Goal: Information Seeking & Learning: Learn about a topic

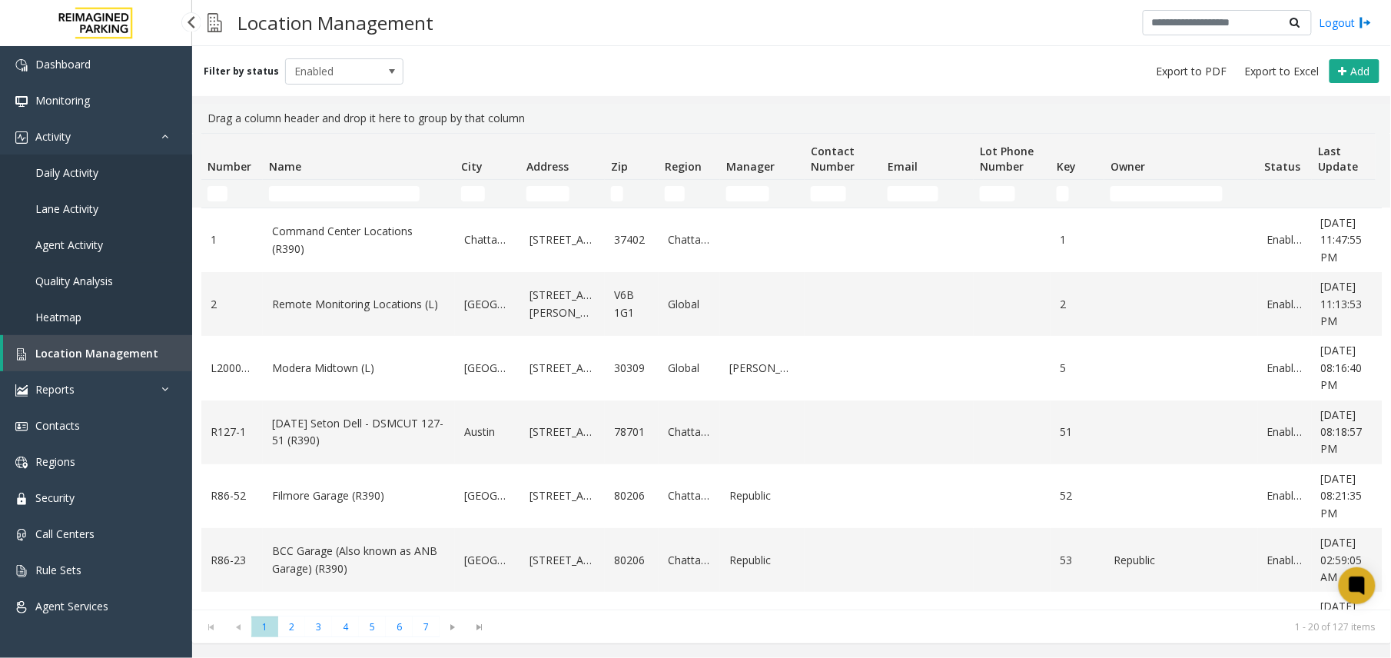
drag, startPoint x: 0, startPoint y: 0, endPoint x: 78, endPoint y: 250, distance: 262.2
click at [78, 250] on link "Agent Activity" at bounding box center [96, 245] width 192 height 36
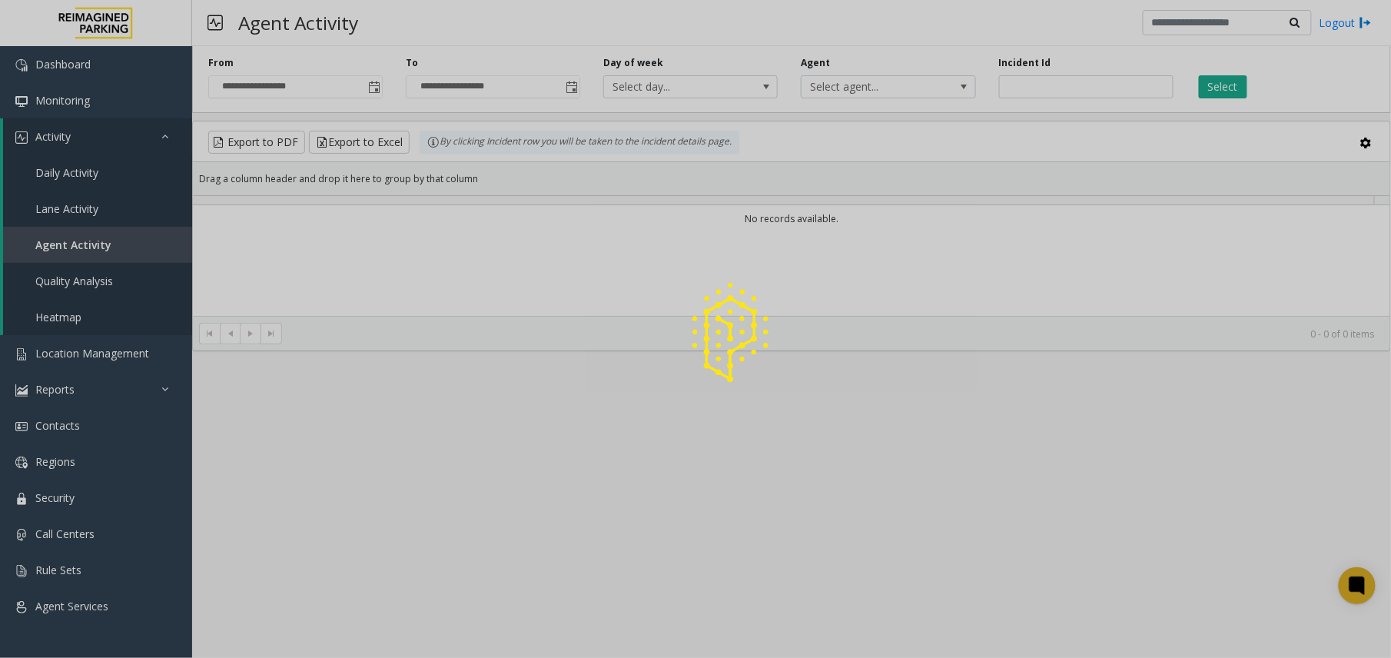
click at [1057, 87] on div at bounding box center [695, 329] width 1391 height 658
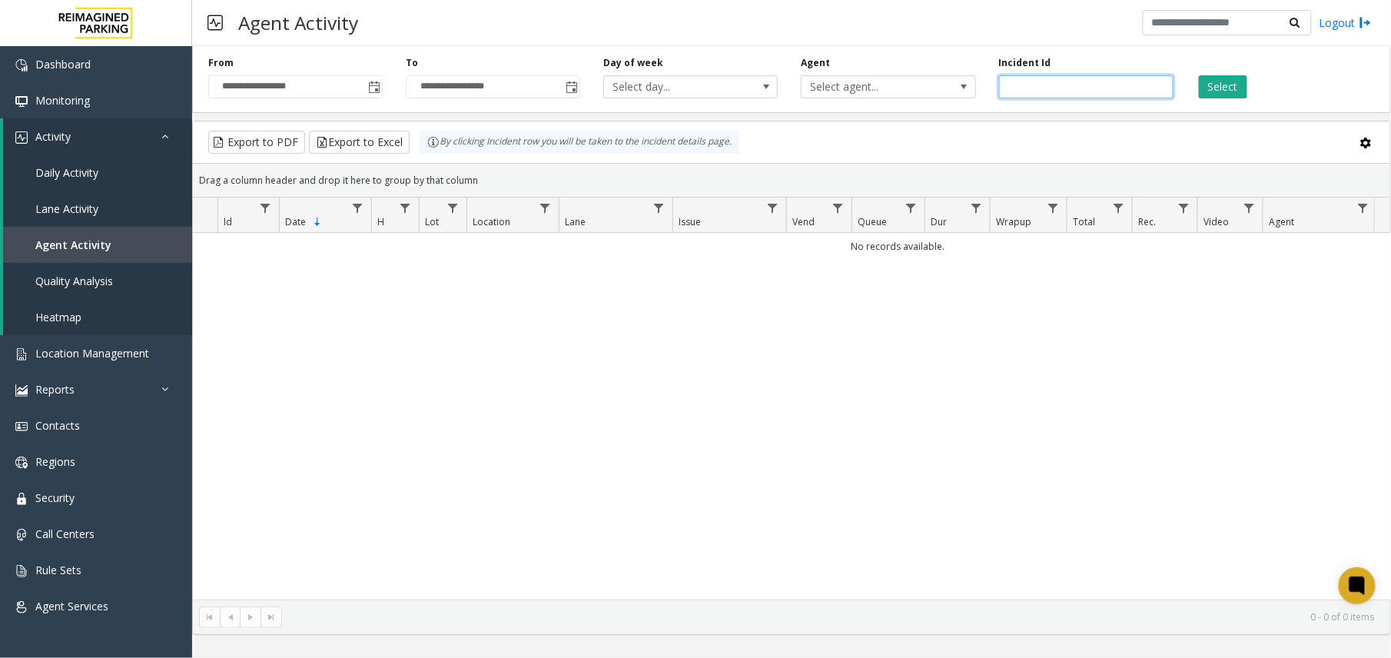
click at [1064, 89] on input "number" at bounding box center [1086, 86] width 174 height 23
paste input "*******"
click at [1193, 87] on div "Select" at bounding box center [1283, 77] width 197 height 42
click at [1208, 94] on button "Select" at bounding box center [1223, 86] width 48 height 23
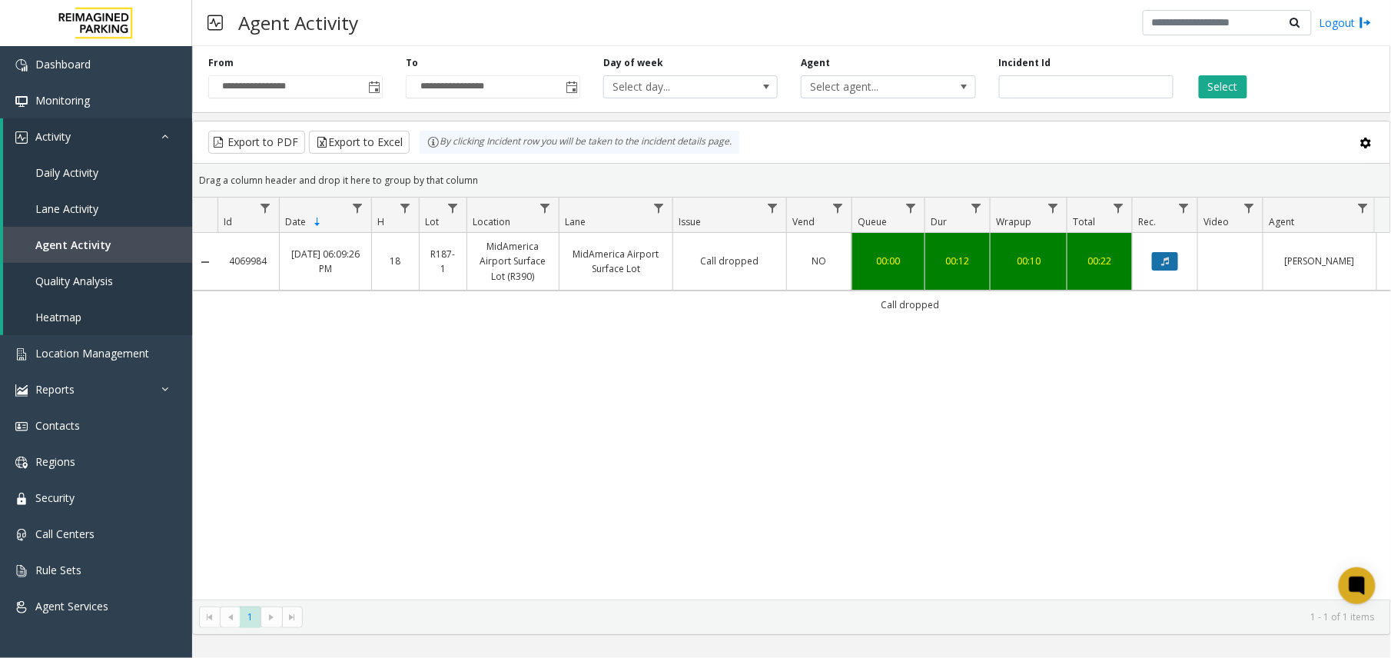
click at [1165, 258] on icon "Data table" at bounding box center [1165, 261] width 8 height 9
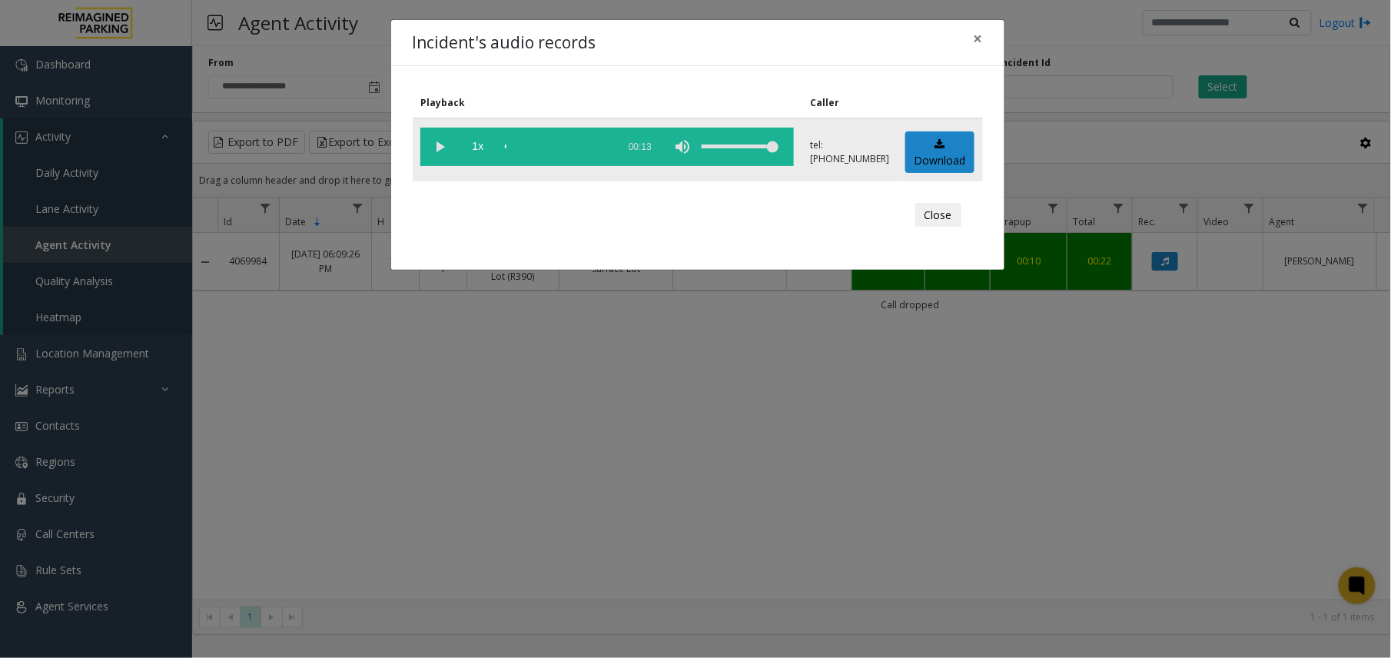
click at [452, 145] on vg-play-pause at bounding box center [439, 147] width 38 height 38
click at [670, 357] on div "Incident's audio records × Playback Caller 1x 00:13 tel:[PHONE_NUMBER] Download…" at bounding box center [695, 329] width 1391 height 658
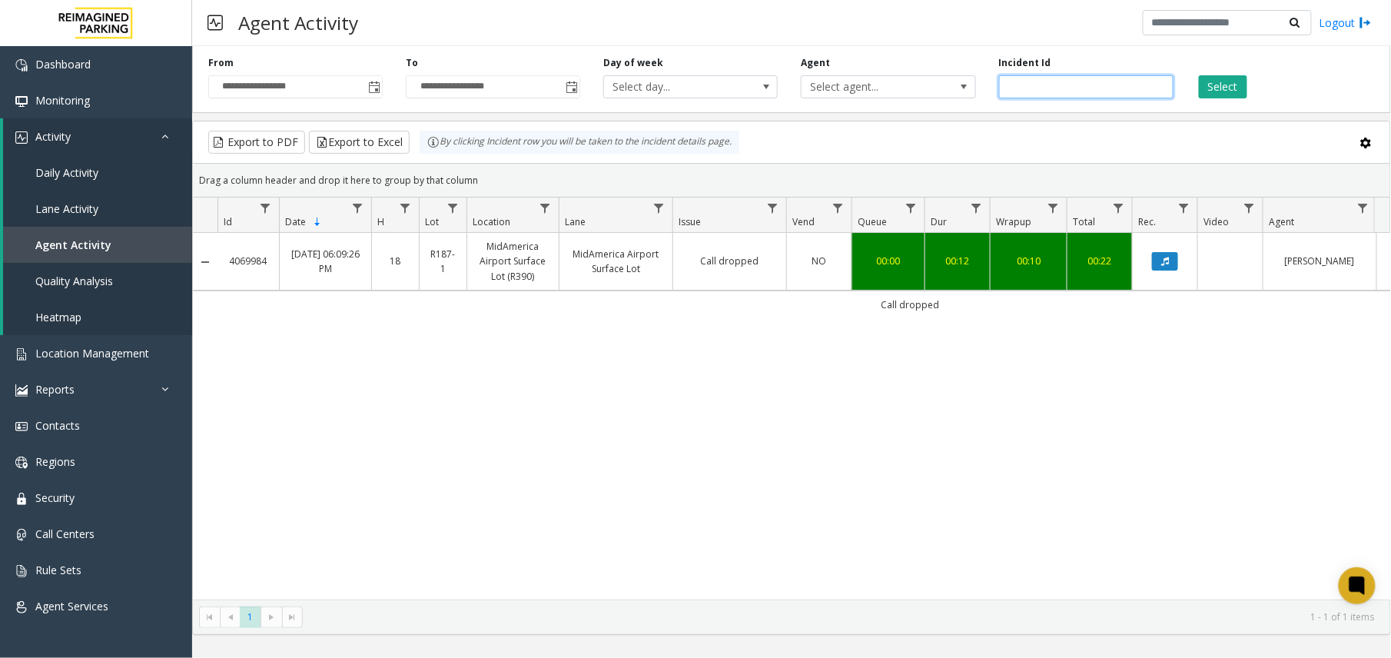
click at [1027, 87] on input "*******" at bounding box center [1086, 86] width 174 height 23
paste input "number"
type input "*******"
click at [1243, 78] on button "Select" at bounding box center [1223, 86] width 48 height 23
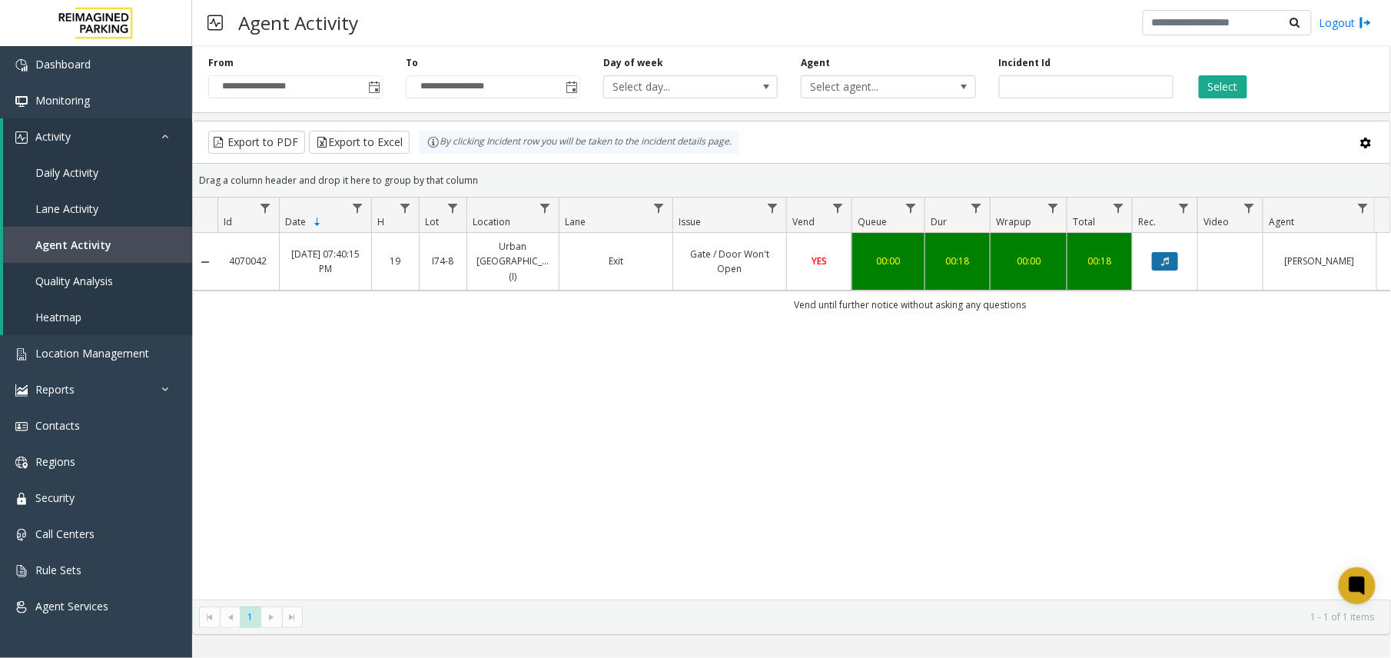
click at [1153, 253] on button "Data table" at bounding box center [1165, 261] width 26 height 18
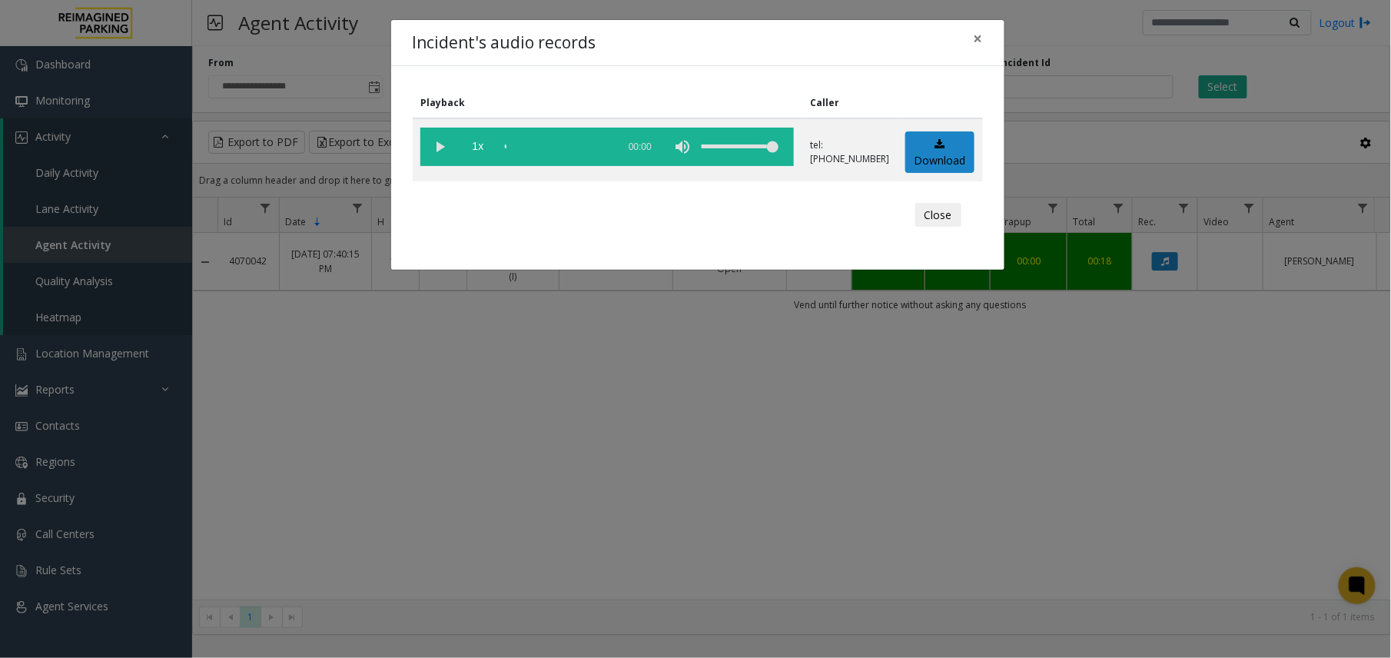
click at [692, 391] on div "Incident's audio records × Playback Caller 1x 00:00 tel:[PHONE_NUMBER] Download…" at bounding box center [695, 329] width 1391 height 658
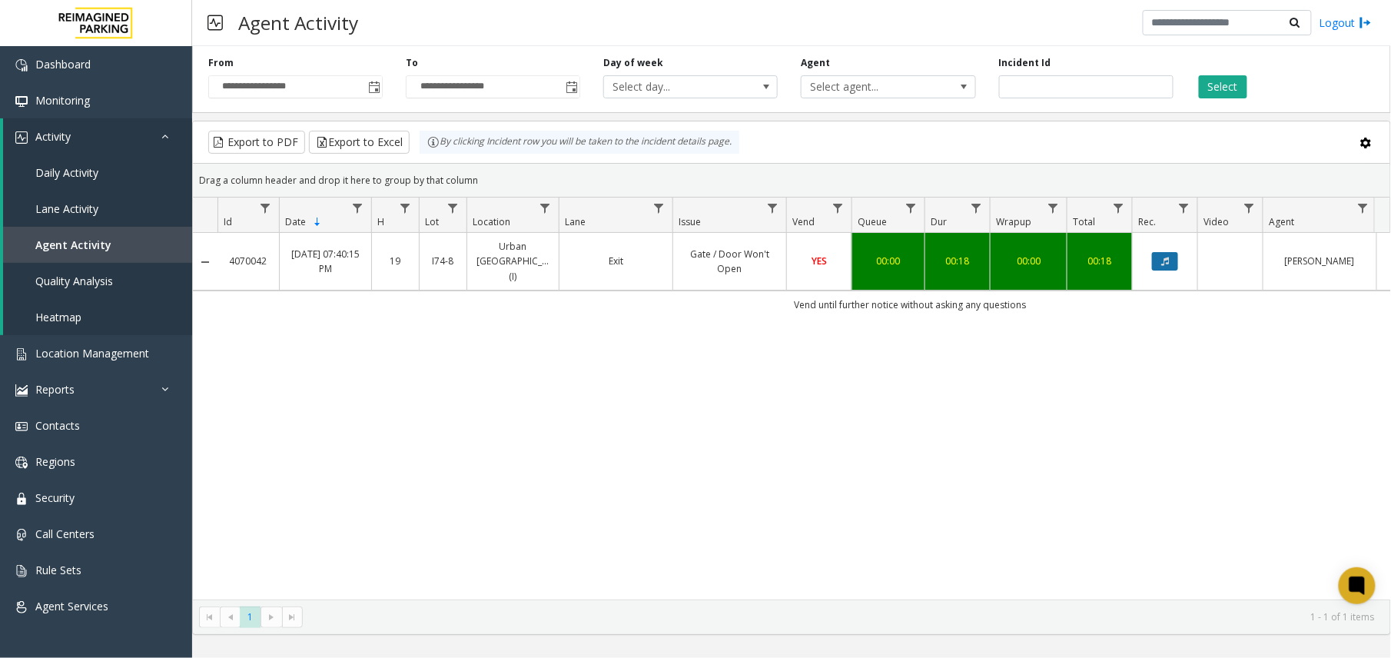
click at [1169, 258] on icon "Data table" at bounding box center [1165, 261] width 8 height 9
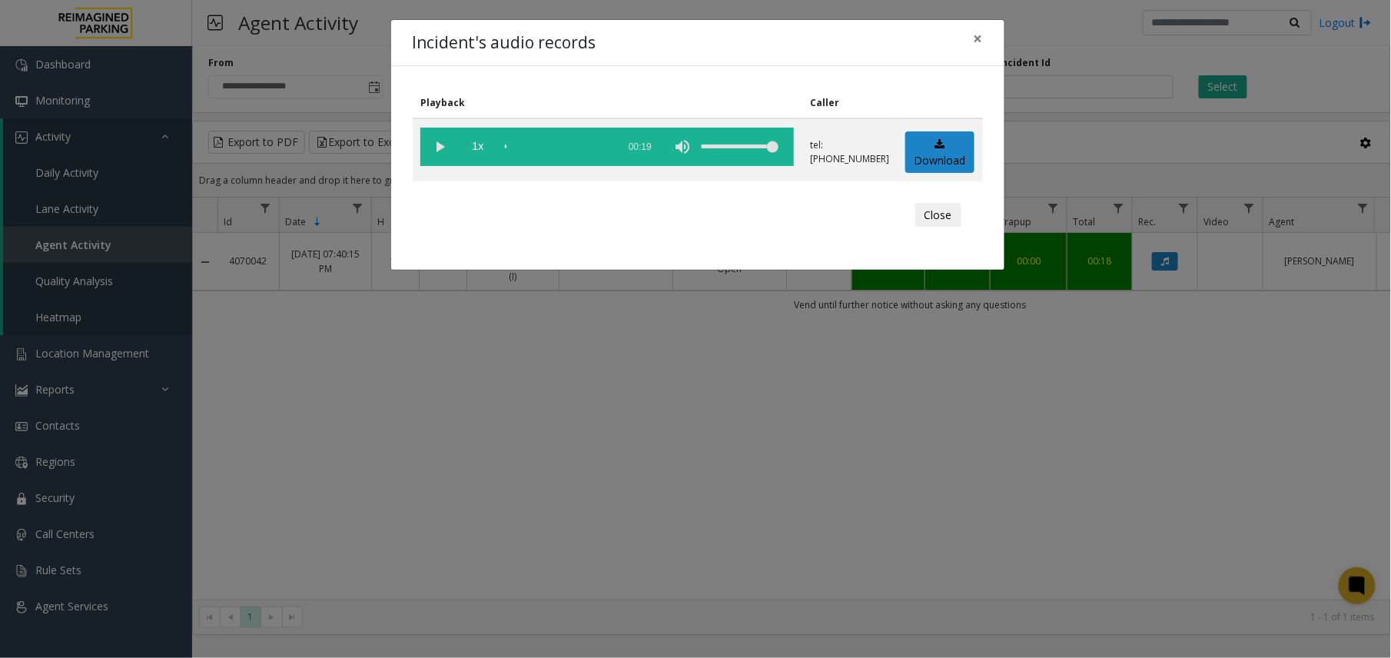
click at [501, 323] on div "Incident's audio records × Playback Caller 1x 00:19 tel:[PHONE_NUMBER] Download…" at bounding box center [695, 329] width 1391 height 658
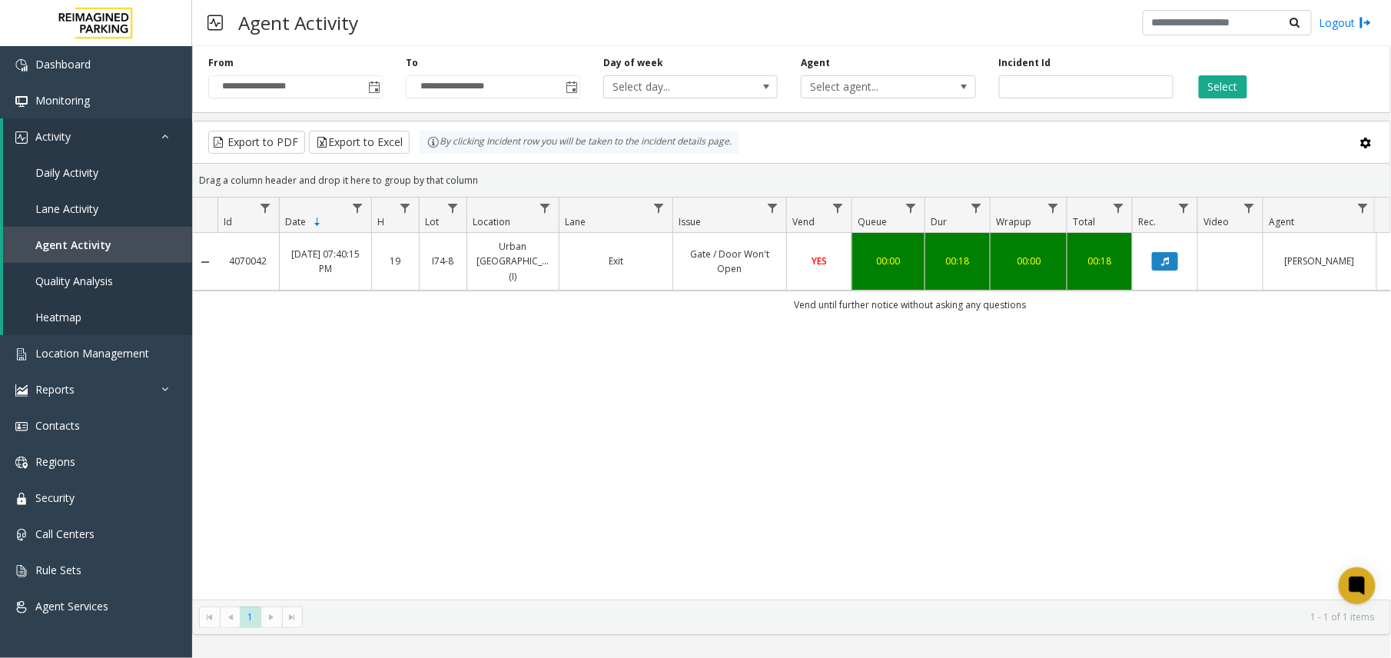
drag, startPoint x: 782, startPoint y: 294, endPoint x: 1052, endPoint y: 286, distance: 269.8
click at [1052, 290] on td "Vend until further notice without asking any questions" at bounding box center [909, 304] width 1385 height 28
click at [956, 467] on div "4070042 [DATE] 07:40:15 PM 19 I74-8 [GEOGRAPHIC_DATA] (I) Exit Gate / Door Won'…" at bounding box center [791, 416] width 1197 height 367
click at [1171, 252] on button "Data table" at bounding box center [1165, 261] width 26 height 18
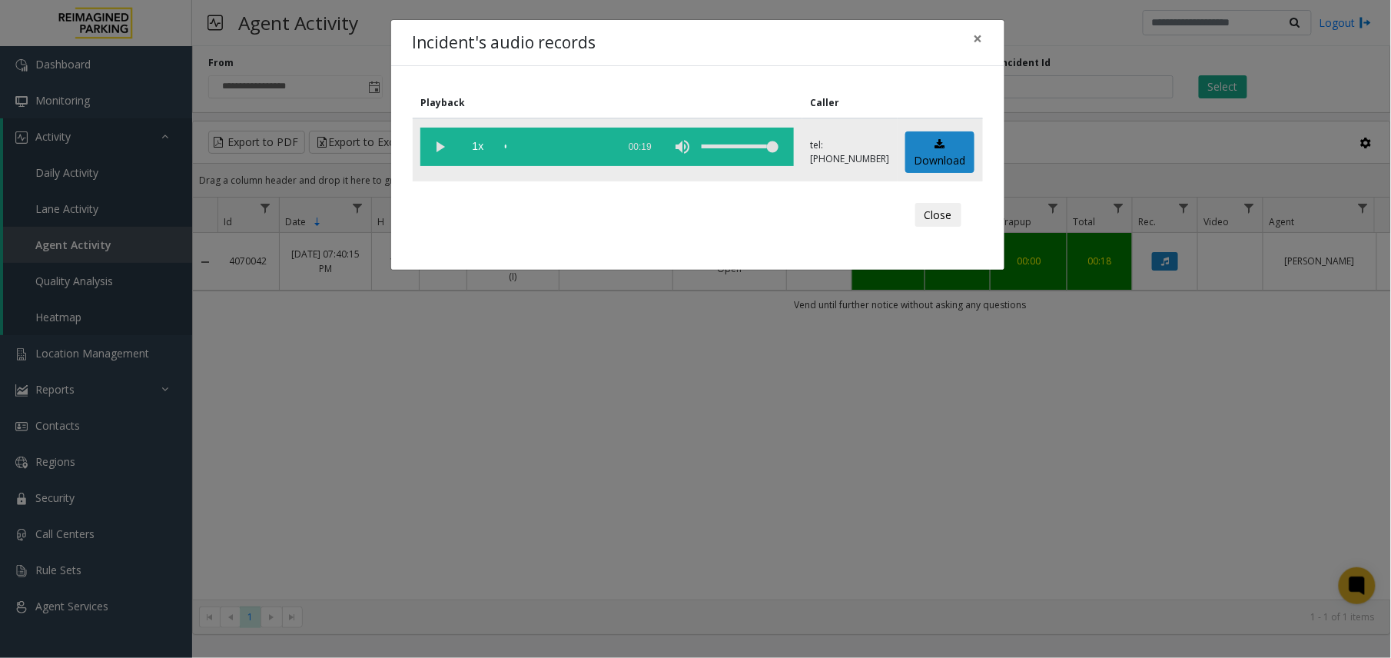
click at [437, 137] on vg-play-pause at bounding box center [439, 147] width 38 height 38
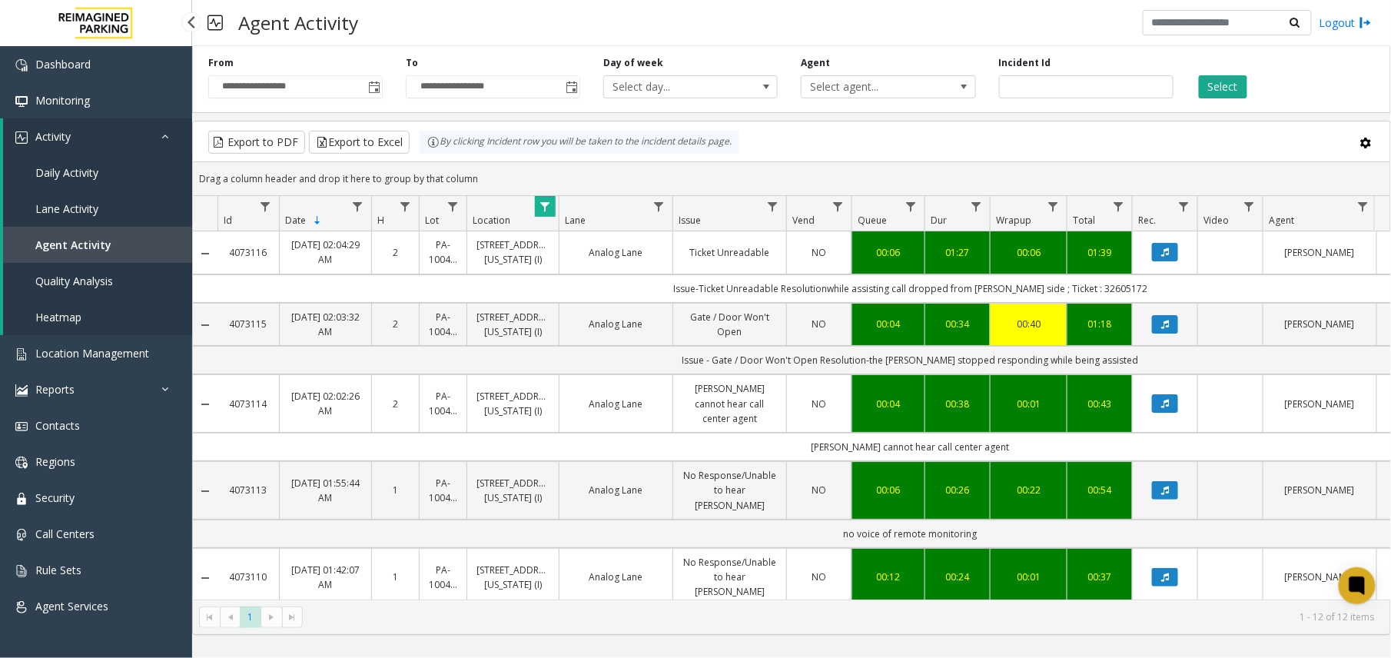
scroll to position [215, 0]
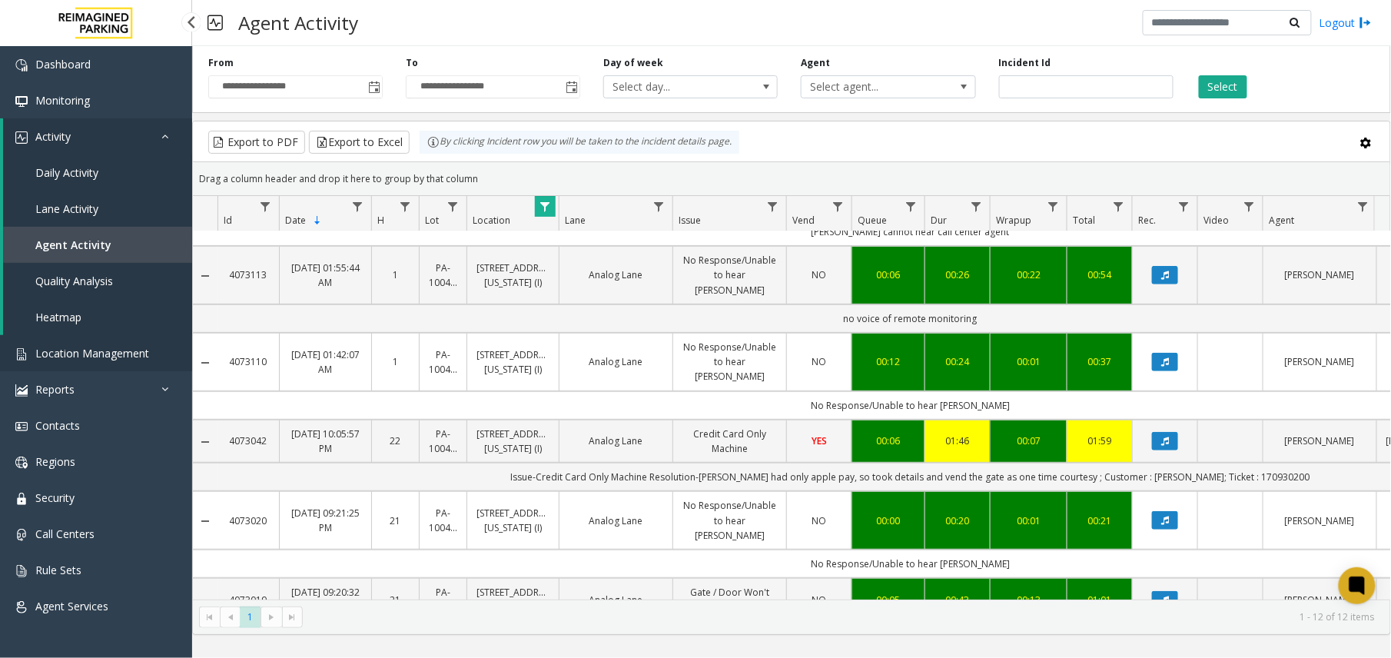
click at [98, 357] on span "Location Management" at bounding box center [92, 353] width 114 height 15
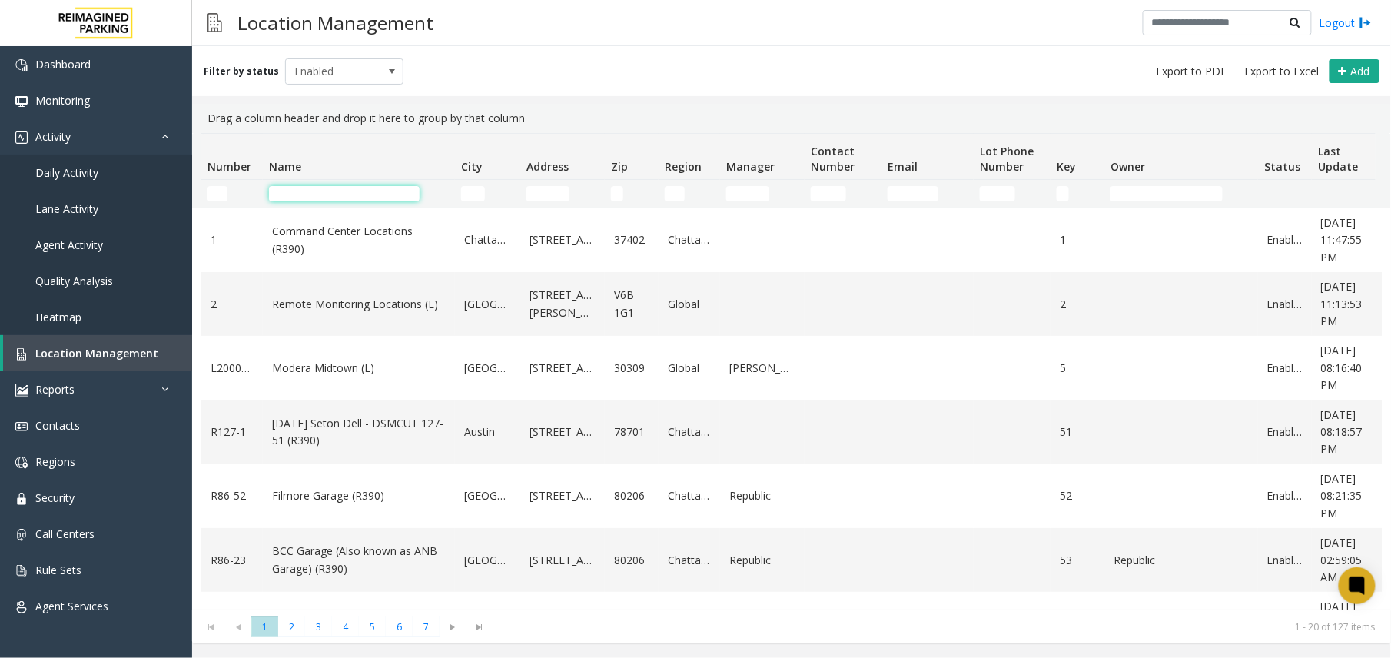
click at [333, 191] on input "Name Filter" at bounding box center [344, 193] width 151 height 15
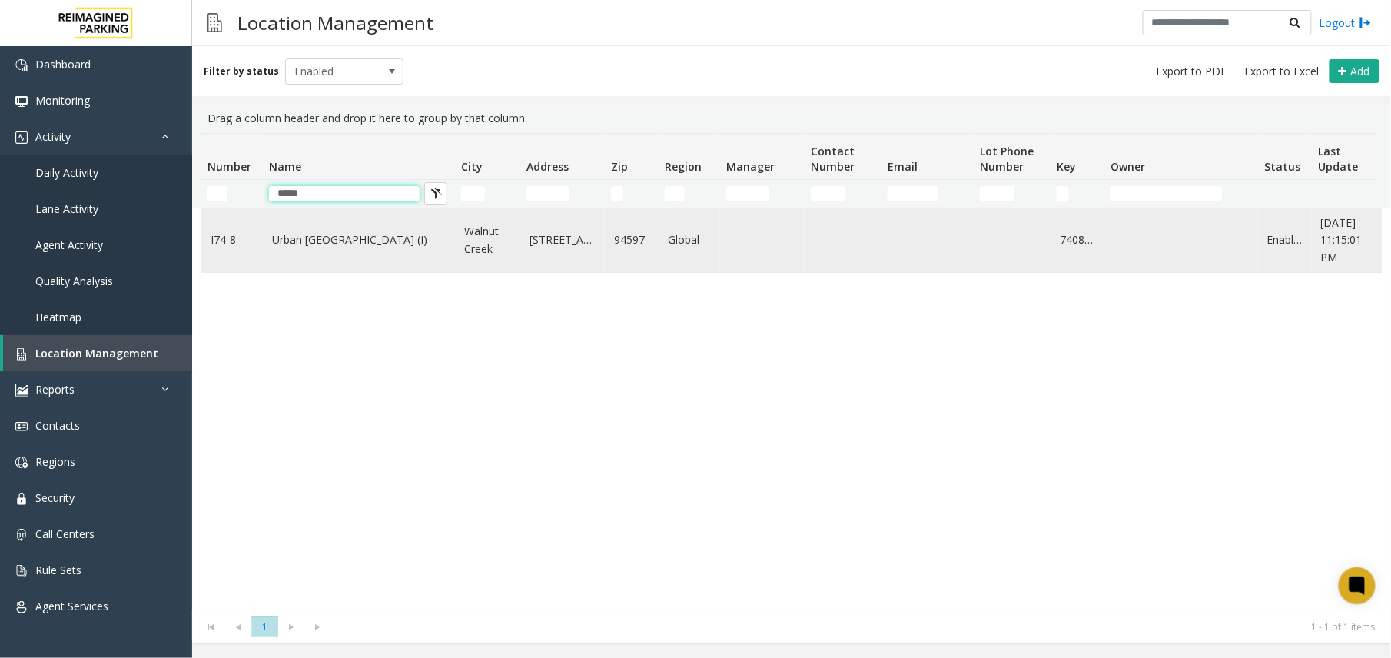
type input "*****"
click at [345, 248] on link "Urban [GEOGRAPHIC_DATA] (I)" at bounding box center [359, 239] width 174 height 17
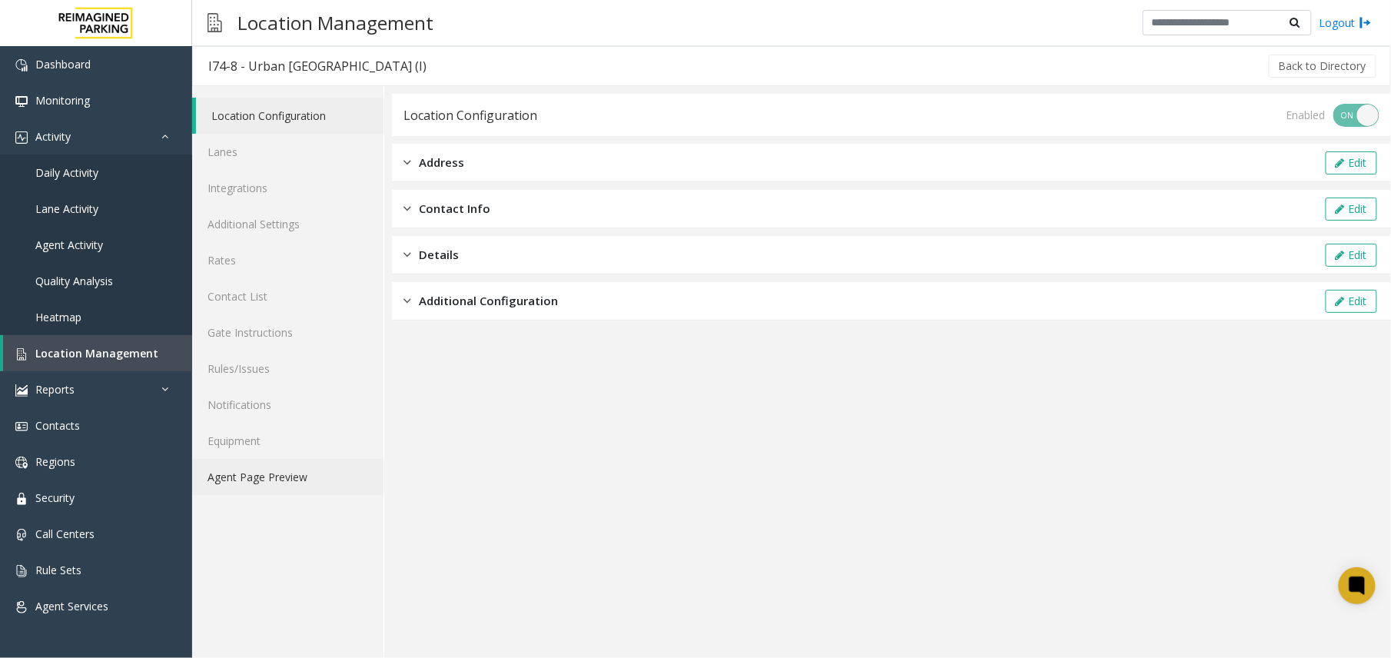
click at [252, 476] on link "Agent Page Preview" at bounding box center [287, 477] width 191 height 36
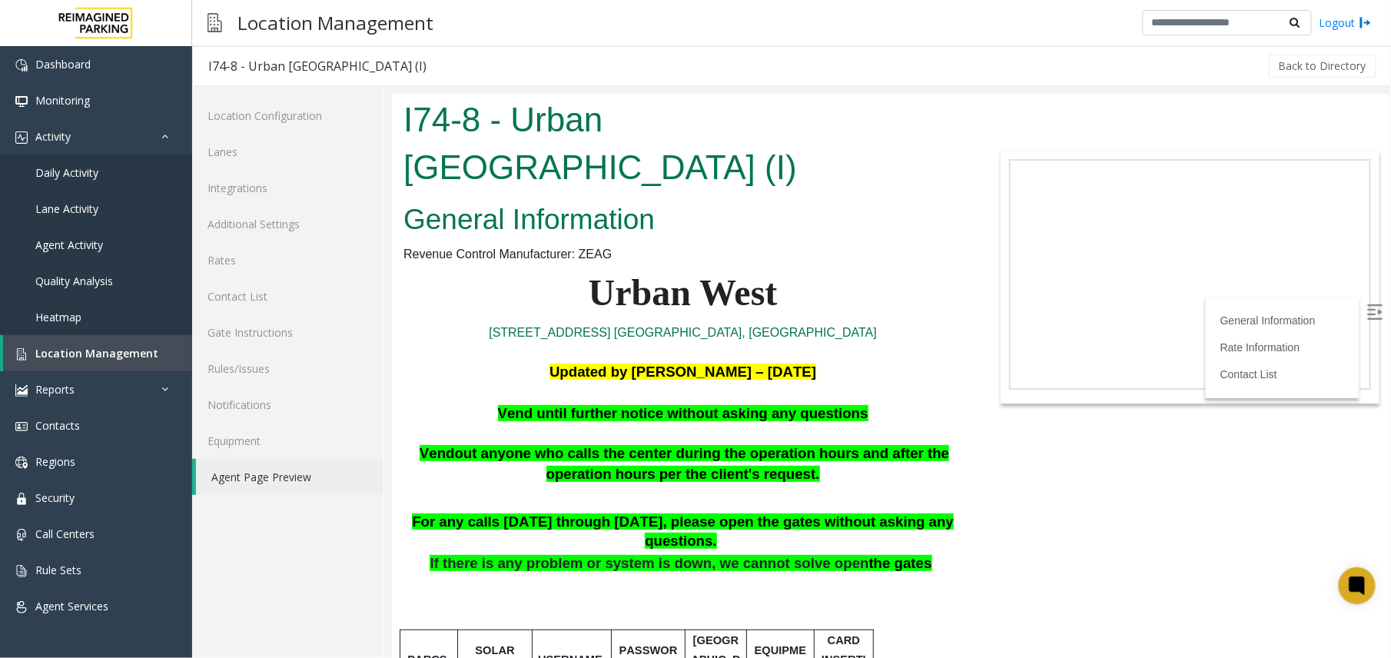
click at [861, 406] on p "Vend until further notice without asking any questions" at bounding box center [682, 413] width 559 height 21
